Goal: Information Seeking & Learning: Learn about a topic

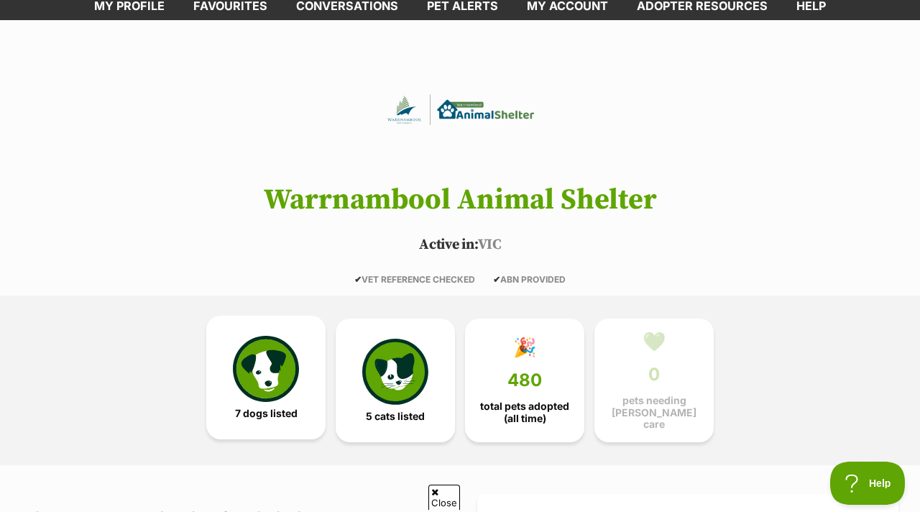
click at [239, 360] on img at bounding box center [266, 369] width 66 height 66
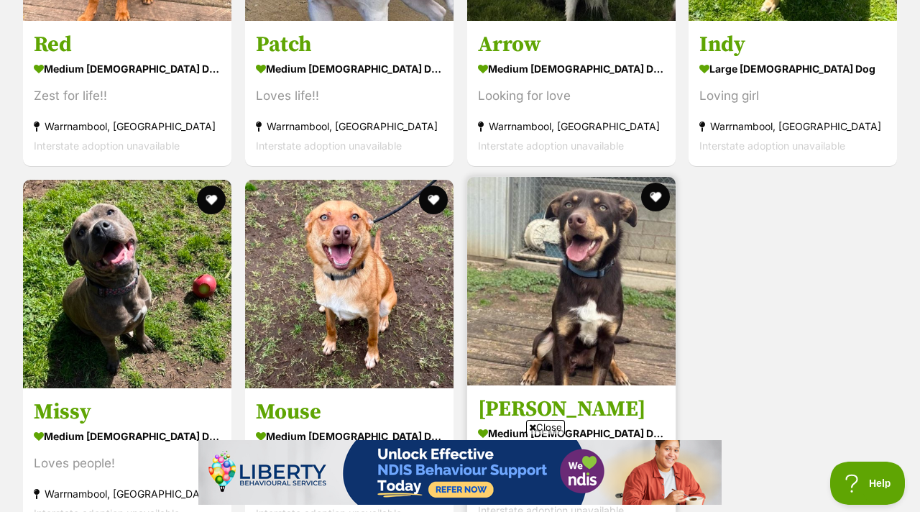
click at [502, 315] on img at bounding box center [571, 281] width 208 height 208
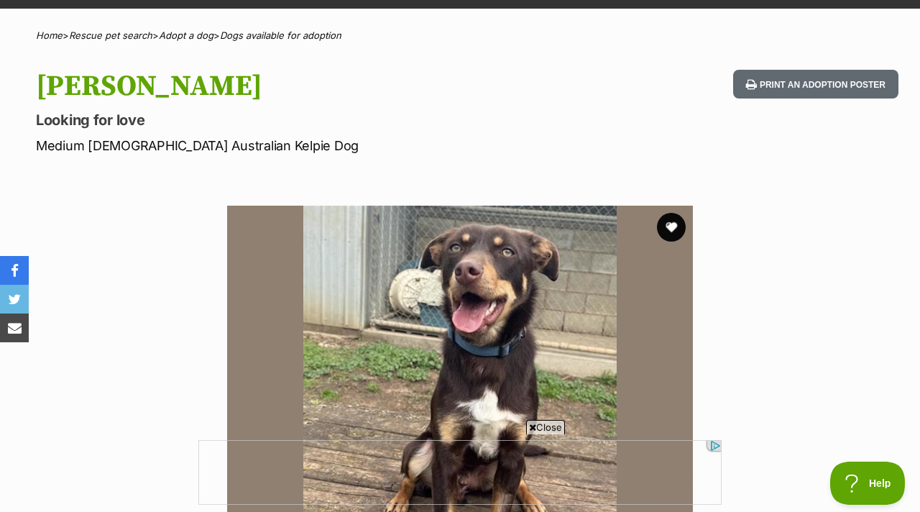
scroll to position [112, 0]
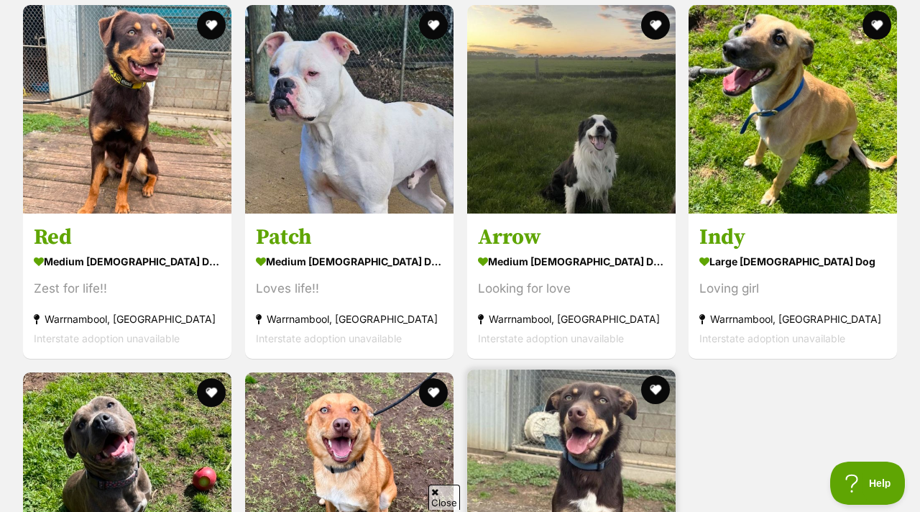
scroll to position [1413, 0]
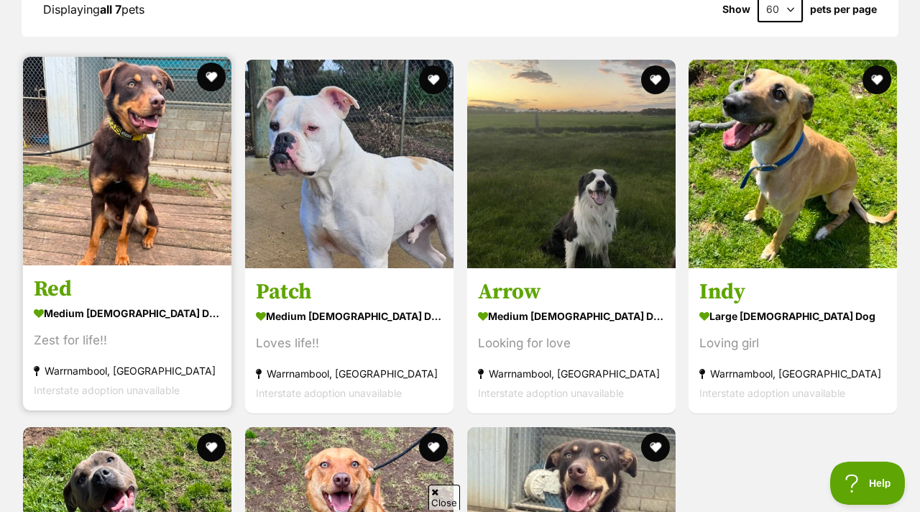
click at [148, 179] on img at bounding box center [127, 161] width 208 height 208
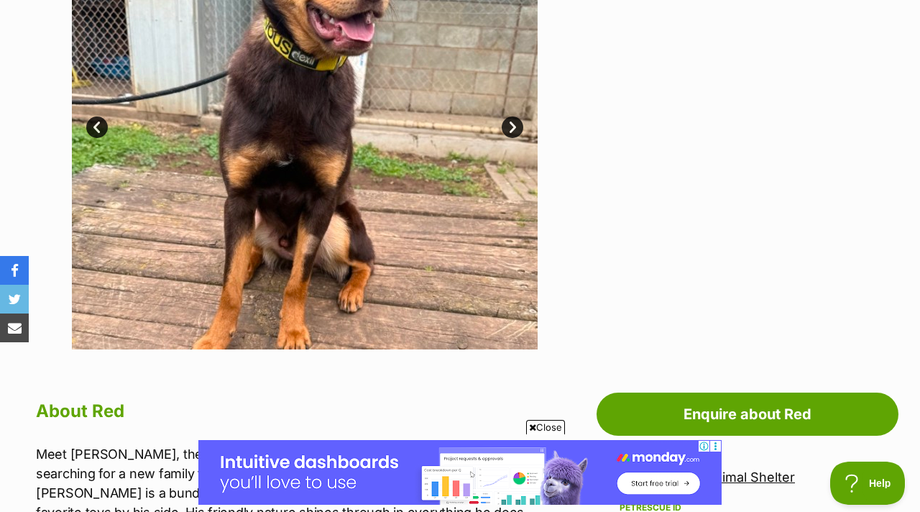
scroll to position [96, 0]
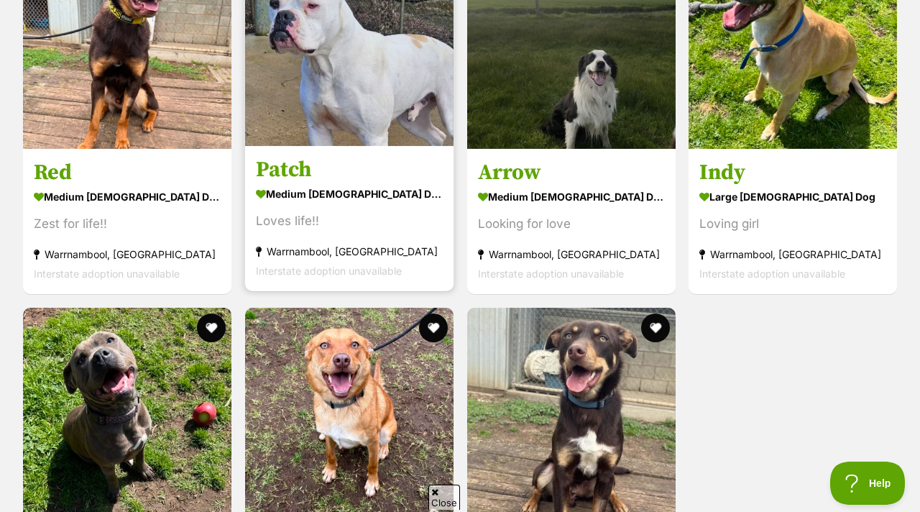
scroll to position [1540, 0]
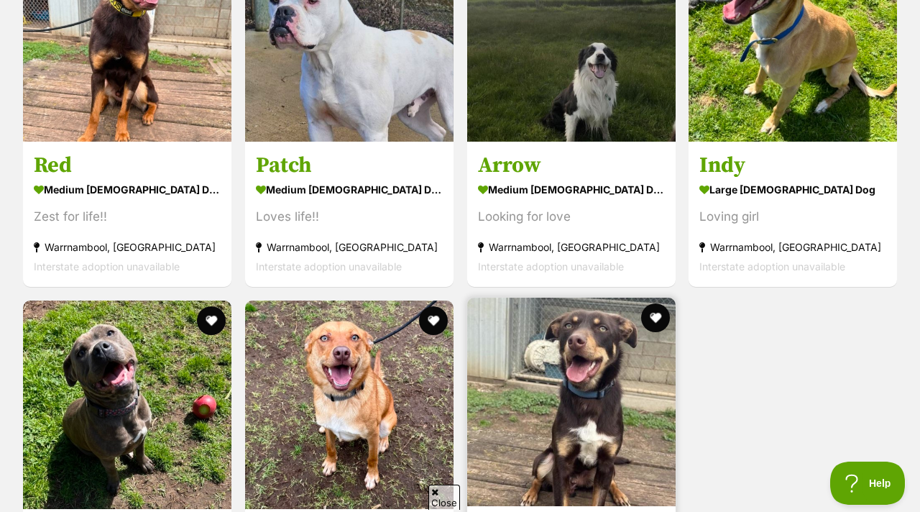
click at [482, 350] on img at bounding box center [571, 401] width 208 height 208
